Goal: Use online tool/utility: Utilize a website feature to perform a specific function

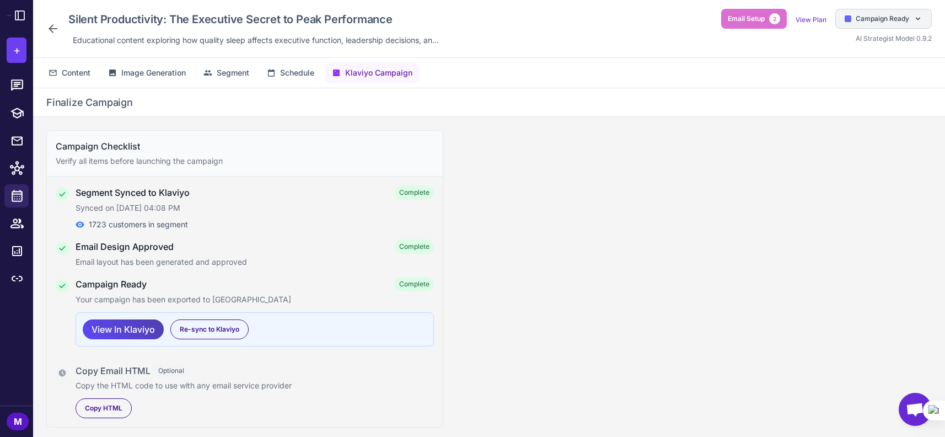
click at [870, 18] on span "Campaign Ready" at bounding box center [883, 19] width 54 height 10
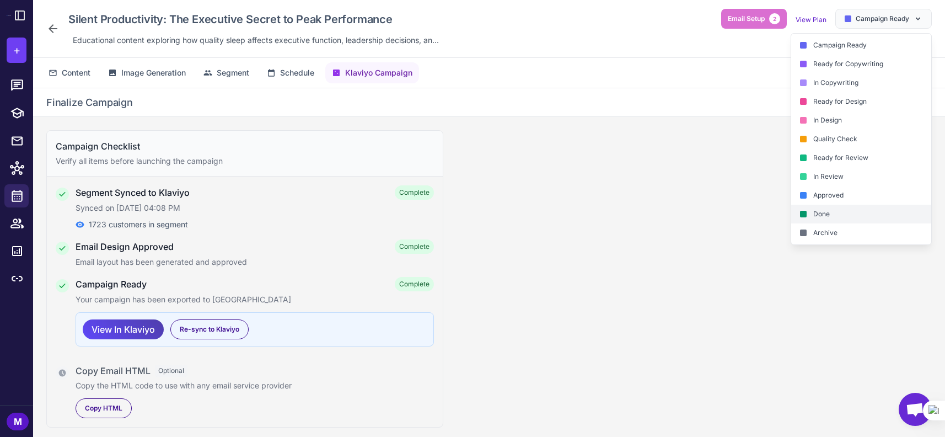
click at [811, 211] on div "Done" at bounding box center [862, 214] width 140 height 19
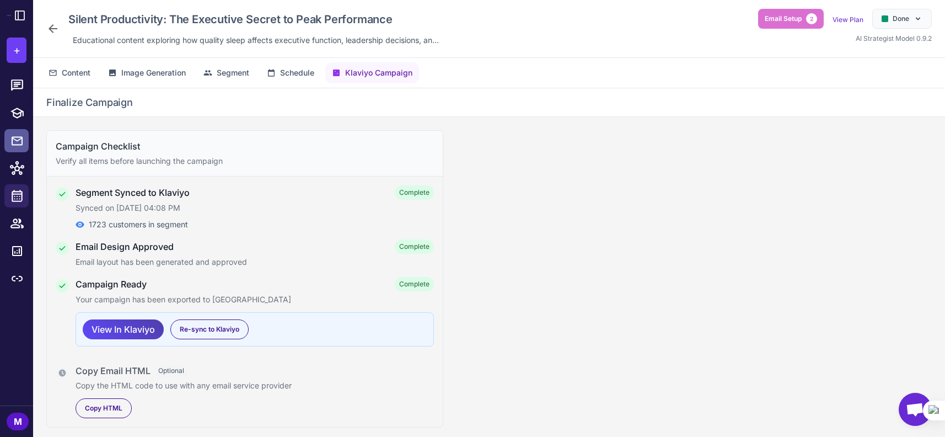
click at [9, 140] on link at bounding box center [16, 140] width 24 height 23
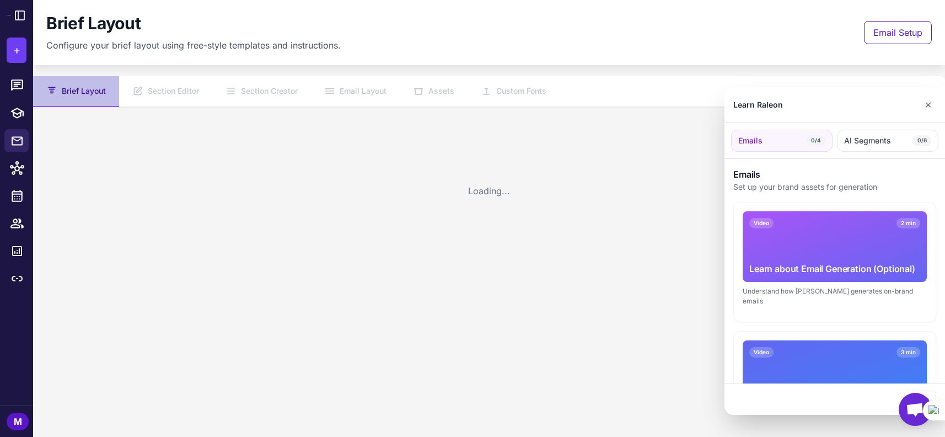
click at [13, 198] on div at bounding box center [472, 218] width 945 height 437
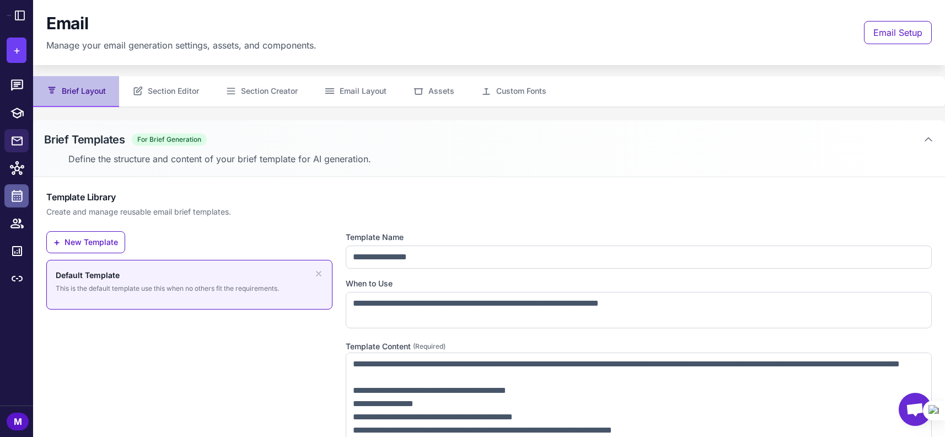
click at [17, 196] on icon at bounding box center [17, 196] width 14 height 14
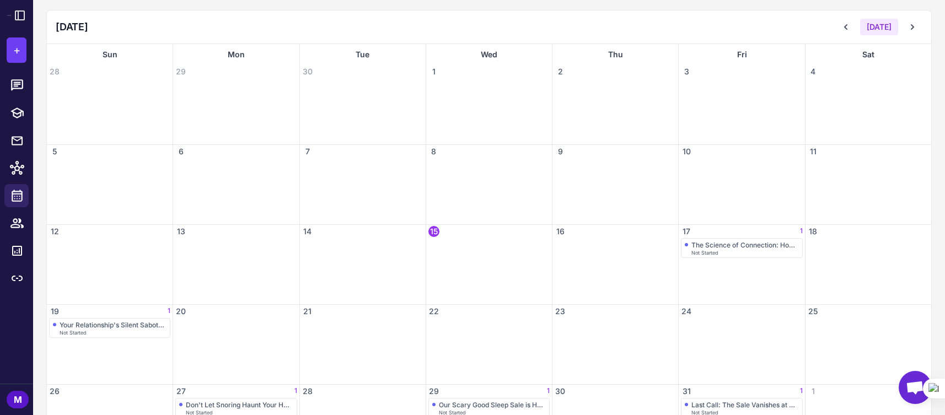
scroll to position [165, 0]
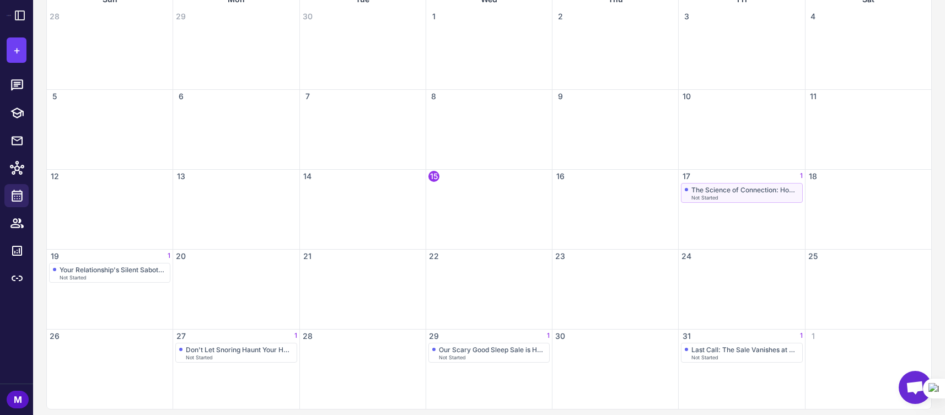
click at [693, 196] on span "Not Started" at bounding box center [705, 197] width 27 height 5
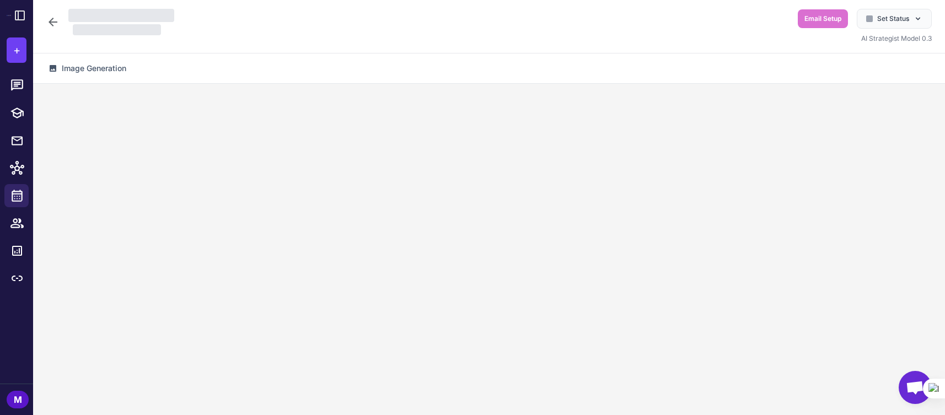
click at [693, 196] on div at bounding box center [489, 256] width 912 height 345
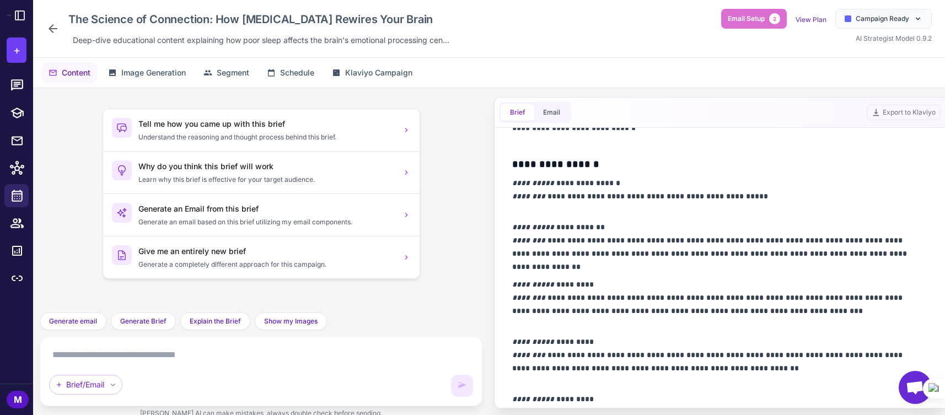
scroll to position [552, 0]
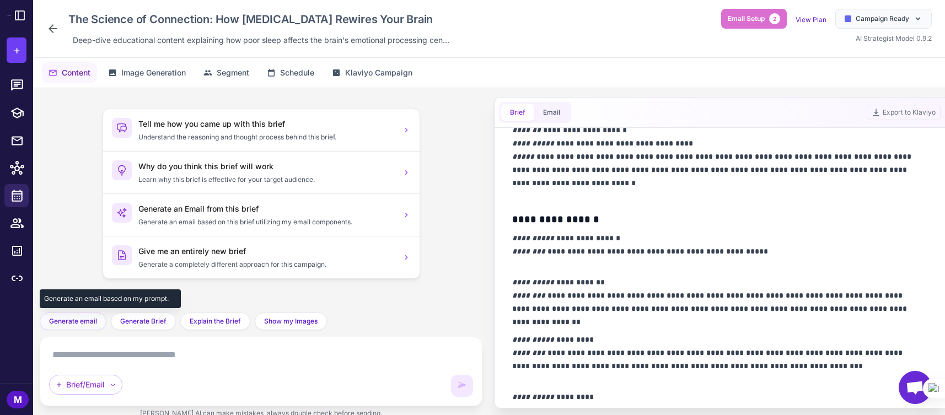
click at [78, 318] on span "Generate email" at bounding box center [73, 322] width 48 height 10
